Goal: Transaction & Acquisition: Book appointment/travel/reservation

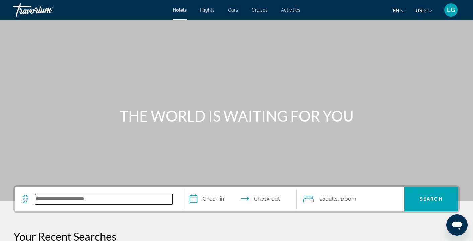
click at [48, 199] on input "Search hotel destination" at bounding box center [104, 199] width 138 height 10
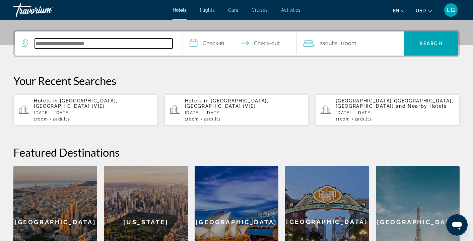
scroll to position [164, 0]
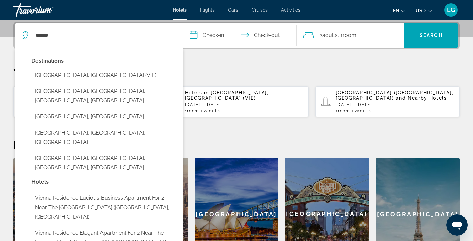
click at [69, 76] on button "Vienna, Austria (VIE)" at bounding box center [104, 75] width 145 height 13
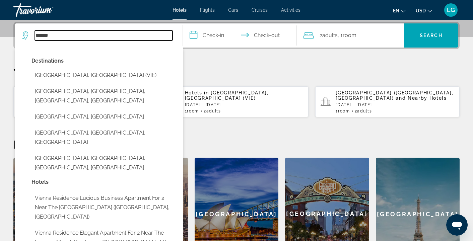
type input "**********"
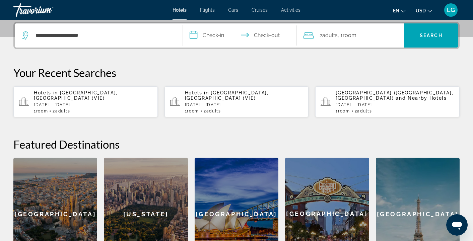
click at [213, 35] on input "**********" at bounding box center [241, 36] width 117 height 26
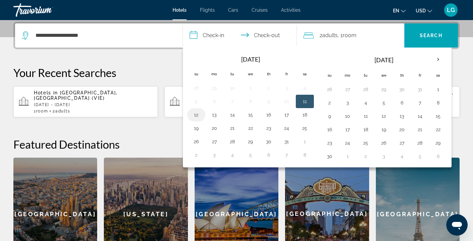
click at [196, 114] on button "12" at bounding box center [196, 114] width 11 height 9
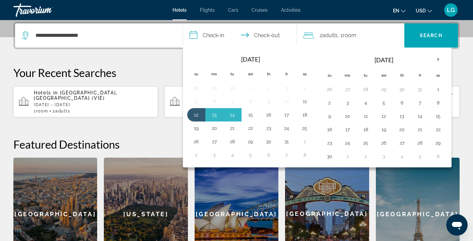
click at [251, 115] on button "15" at bounding box center [250, 114] width 11 height 9
type input "**********"
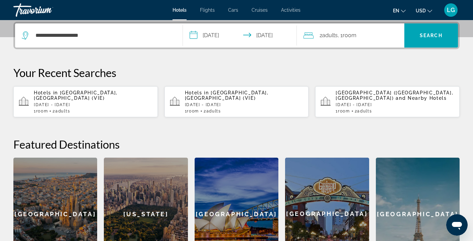
click at [429, 12] on button "USD USD ($) MXN (Mex$) CAD (Can$) GBP (£) EUR (€) AUD (A$) NZD (NZ$) CNY (CN¥)" at bounding box center [424, 11] width 16 height 10
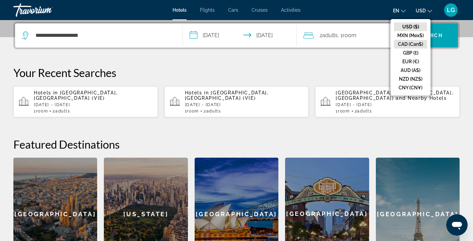
click at [408, 43] on button "CAD (Can$)" at bounding box center [410, 44] width 33 height 9
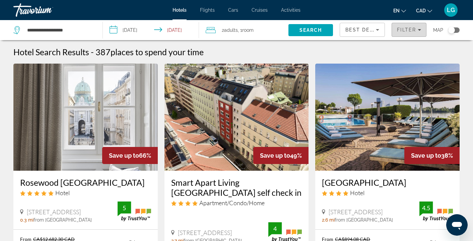
click at [420, 30] on icon "Filters" at bounding box center [419, 30] width 3 height 2
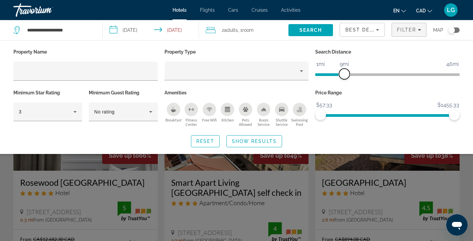
drag, startPoint x: 401, startPoint y: 75, endPoint x: 346, endPoint y: 81, distance: 56.0
click at [346, 81] on div "Search Distance 1mi 46mi 9mi" at bounding box center [387, 67] width 151 height 41
drag, startPoint x: 448, startPoint y: 115, endPoint x: 345, endPoint y: 120, distance: 102.8
click at [346, 124] on div "Price Range $57.33 $1455.33 $57.33 $319.33 $57.33 - $319.33" at bounding box center [387, 108] width 151 height 41
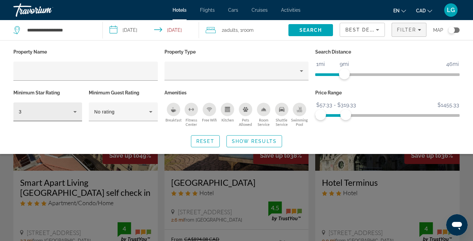
click at [76, 112] on icon "Hotel Filters" at bounding box center [75, 112] width 8 height 8
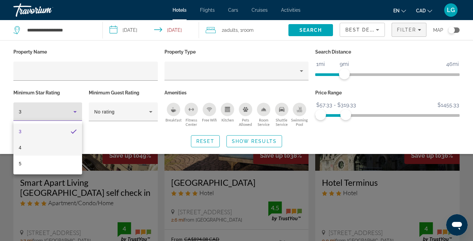
drag, startPoint x: 47, startPoint y: 149, endPoint x: 135, endPoint y: 132, distance: 89.8
click at [47, 149] on mat-option "4" at bounding box center [47, 148] width 69 height 16
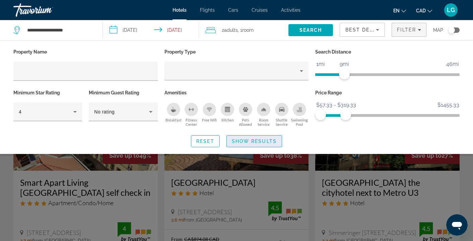
click at [258, 140] on span "Show Results" at bounding box center [254, 141] width 45 height 5
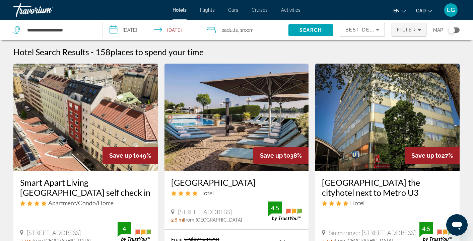
click at [418, 31] on icon "Filters" at bounding box center [419, 29] width 3 height 3
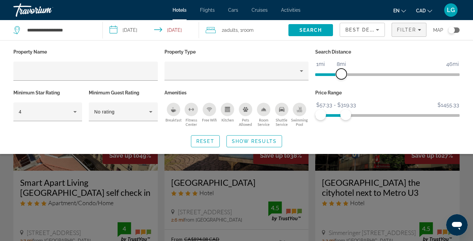
click at [343, 74] on span "ngx-slider" at bounding box center [341, 74] width 11 height 11
click at [313, 33] on span "Search" at bounding box center [311, 29] width 23 height 5
